Goal: Ask a question

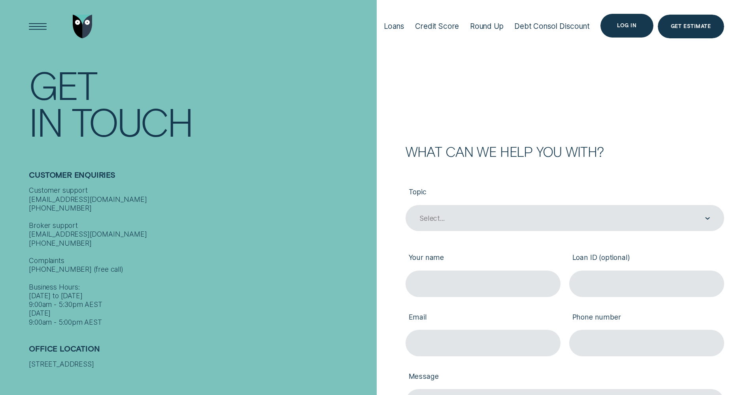
click at [629, 26] on div "Log in" at bounding box center [626, 25] width 19 height 5
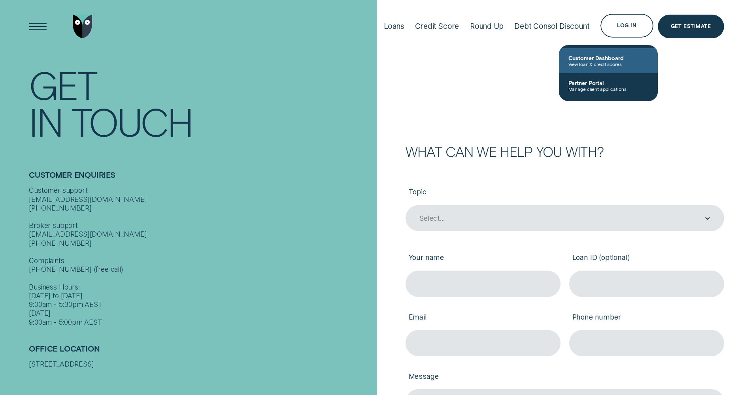
click at [598, 61] on span "View loan & credit scores" at bounding box center [608, 64] width 80 height 6
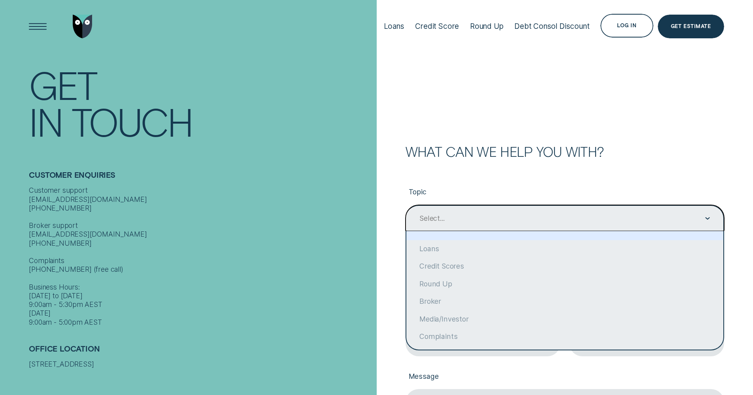
click at [455, 214] on div "Select..." at bounding box center [564, 219] width 291 height 10
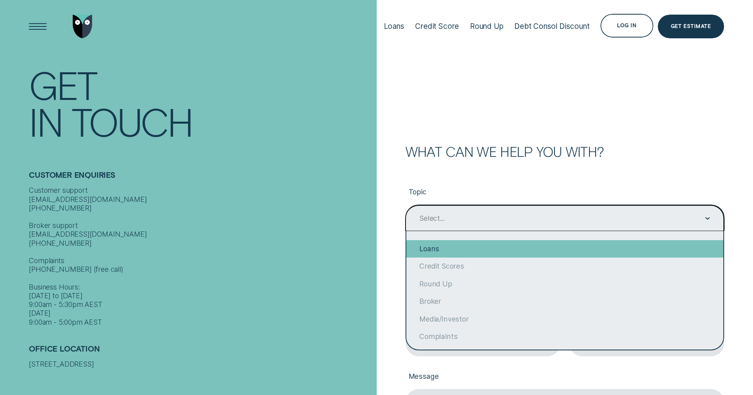
click at [430, 250] on div "Loans" at bounding box center [564, 248] width 317 height 17
type input "Loans"
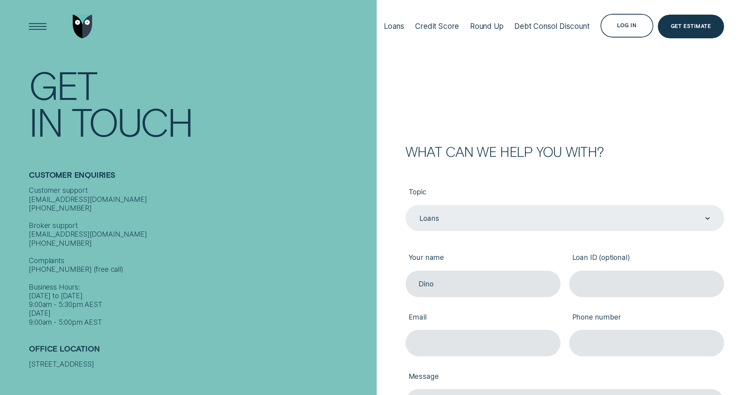
click at [577, 323] on label "Phone number" at bounding box center [646, 318] width 155 height 24
click at [577, 330] on input "Phone number" at bounding box center [646, 343] width 155 height 26
click at [451, 289] on input "Dino" at bounding box center [483, 284] width 155 height 26
type input "Dino DeiRocini"
type input "dino@mrfixitnow.com.au"
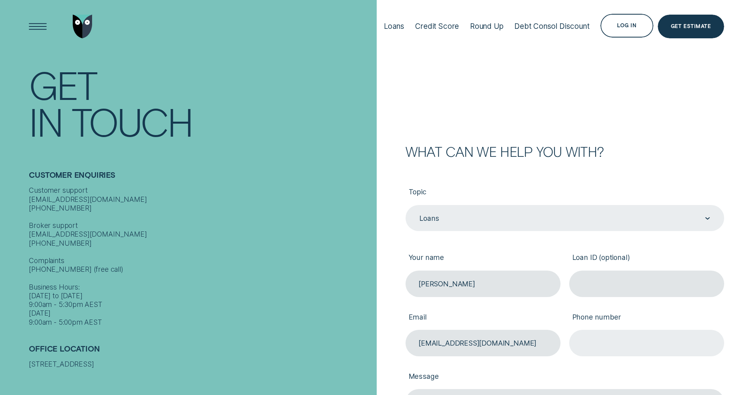
click at [610, 336] on input "Phone number" at bounding box center [646, 343] width 155 height 26
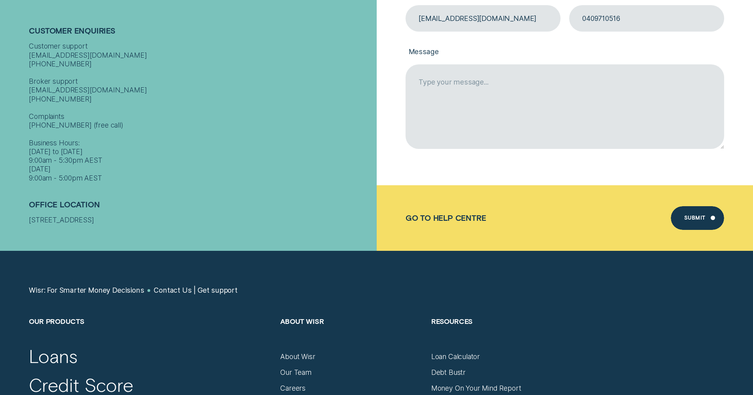
scroll to position [179, 0]
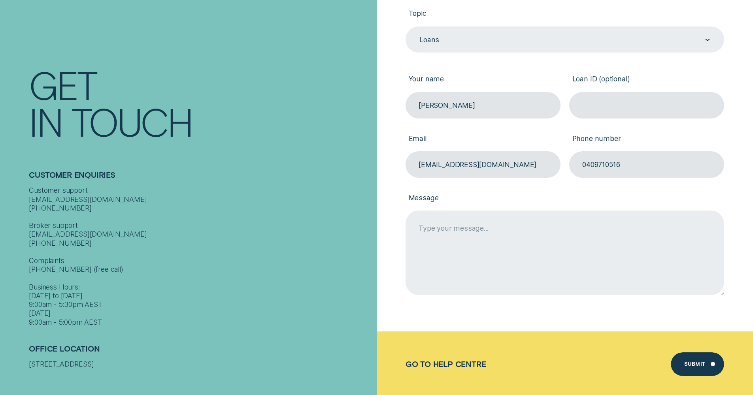
type input "0409710516"
click at [426, 228] on textarea "Message" at bounding box center [565, 253] width 319 height 84
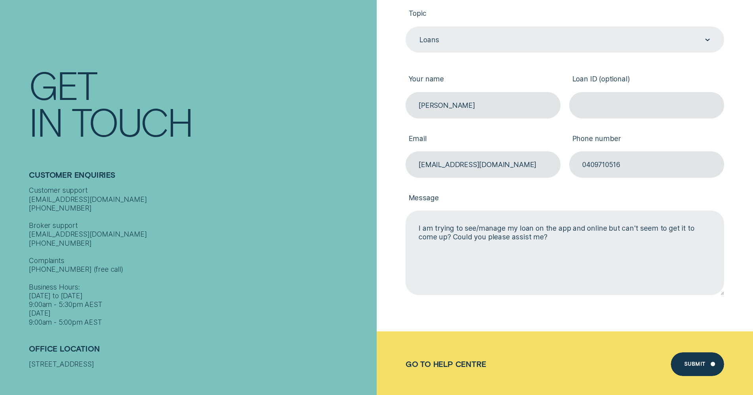
click at [424, 230] on textarea "I am trying to see/manage my loan on the app and online but can't seem to get i…" at bounding box center [565, 253] width 319 height 84
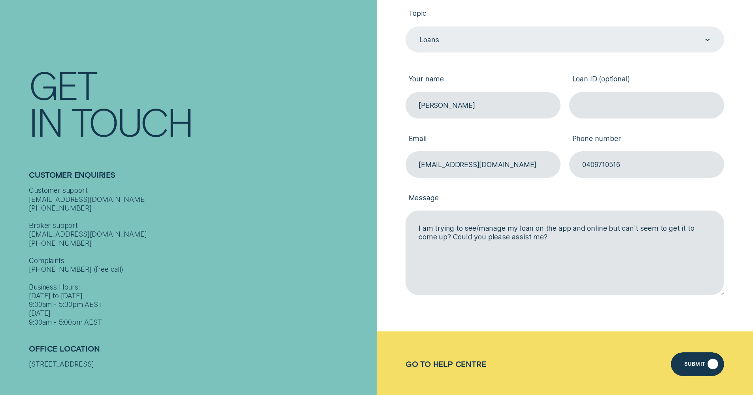
type textarea "I am trying to see/manage my loan on the app and online but can't seem to get i…"
click at [701, 363] on div "Submit" at bounding box center [694, 365] width 21 height 5
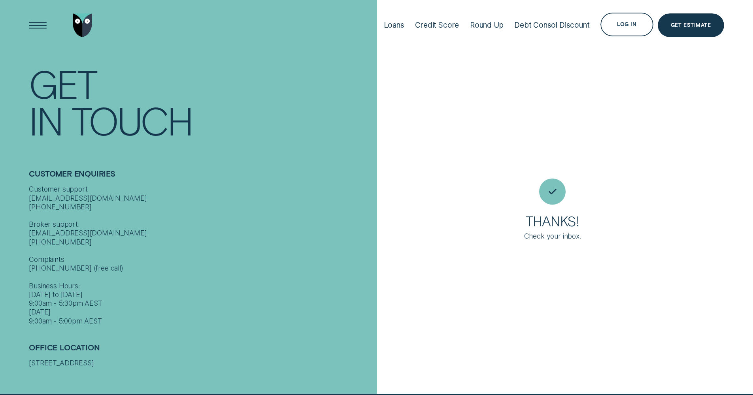
scroll to position [0, 0]
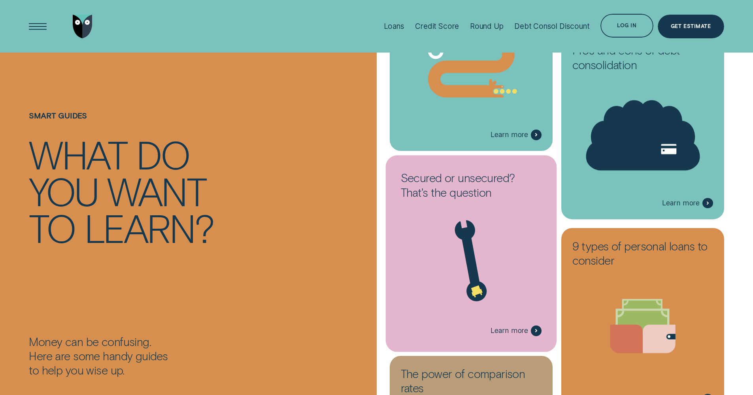
scroll to position [598, 0]
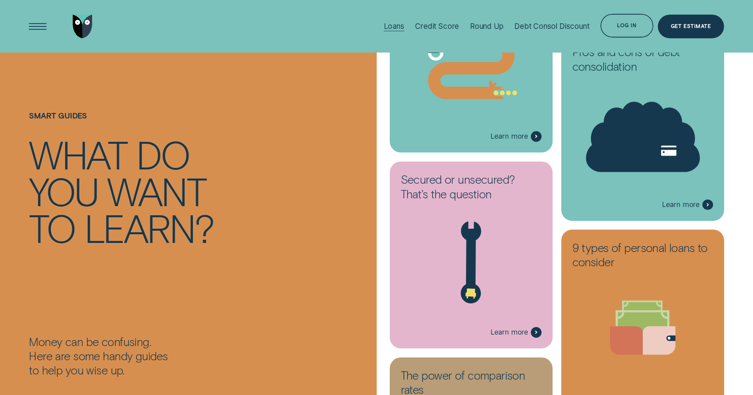
click at [392, 26] on div "Loans" at bounding box center [394, 26] width 21 height 9
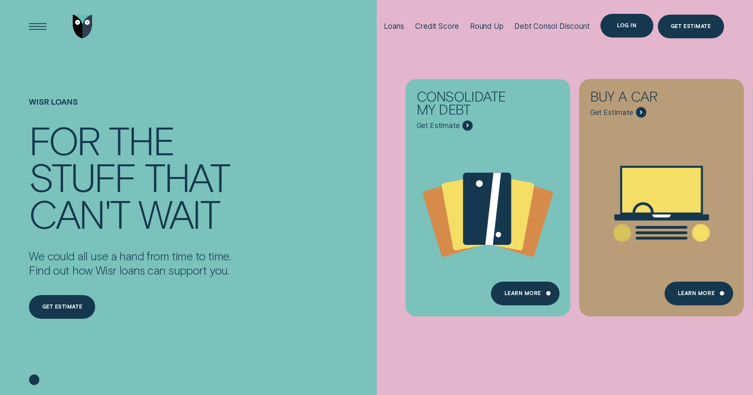
click at [623, 23] on div "Log in" at bounding box center [626, 26] width 53 height 24
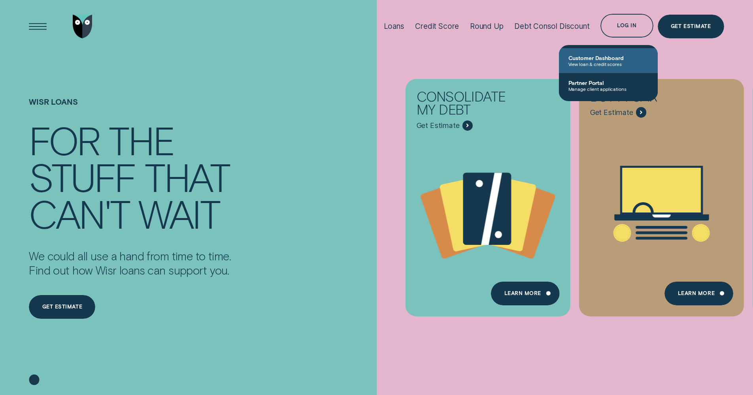
click at [598, 61] on span "View loan & credit scores" at bounding box center [608, 64] width 80 height 6
